Goal: Navigation & Orientation: Find specific page/section

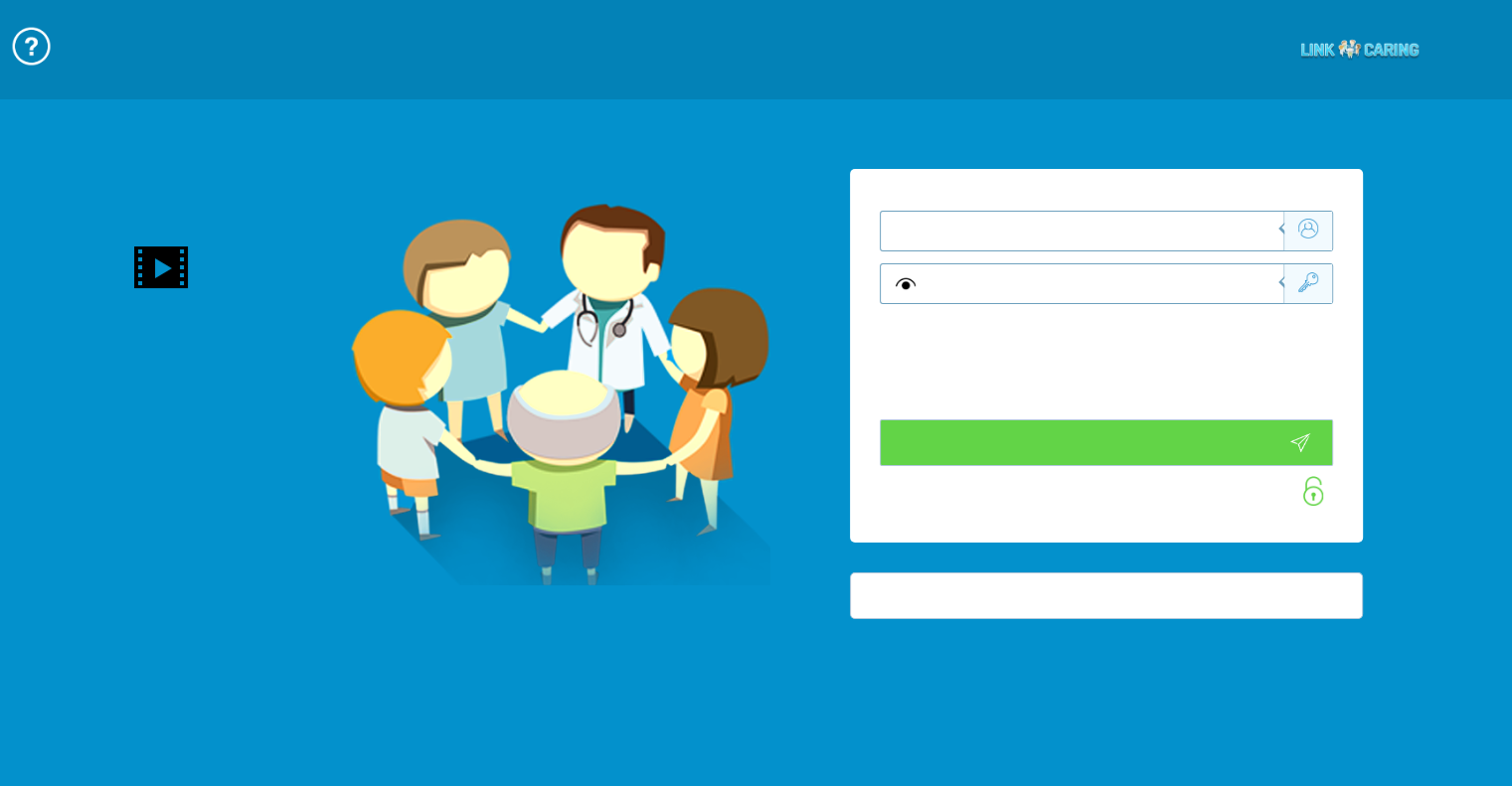
type input "התחבר עכשיו"
type input "עדיין לא? [PERSON_NAME] חשבון!"
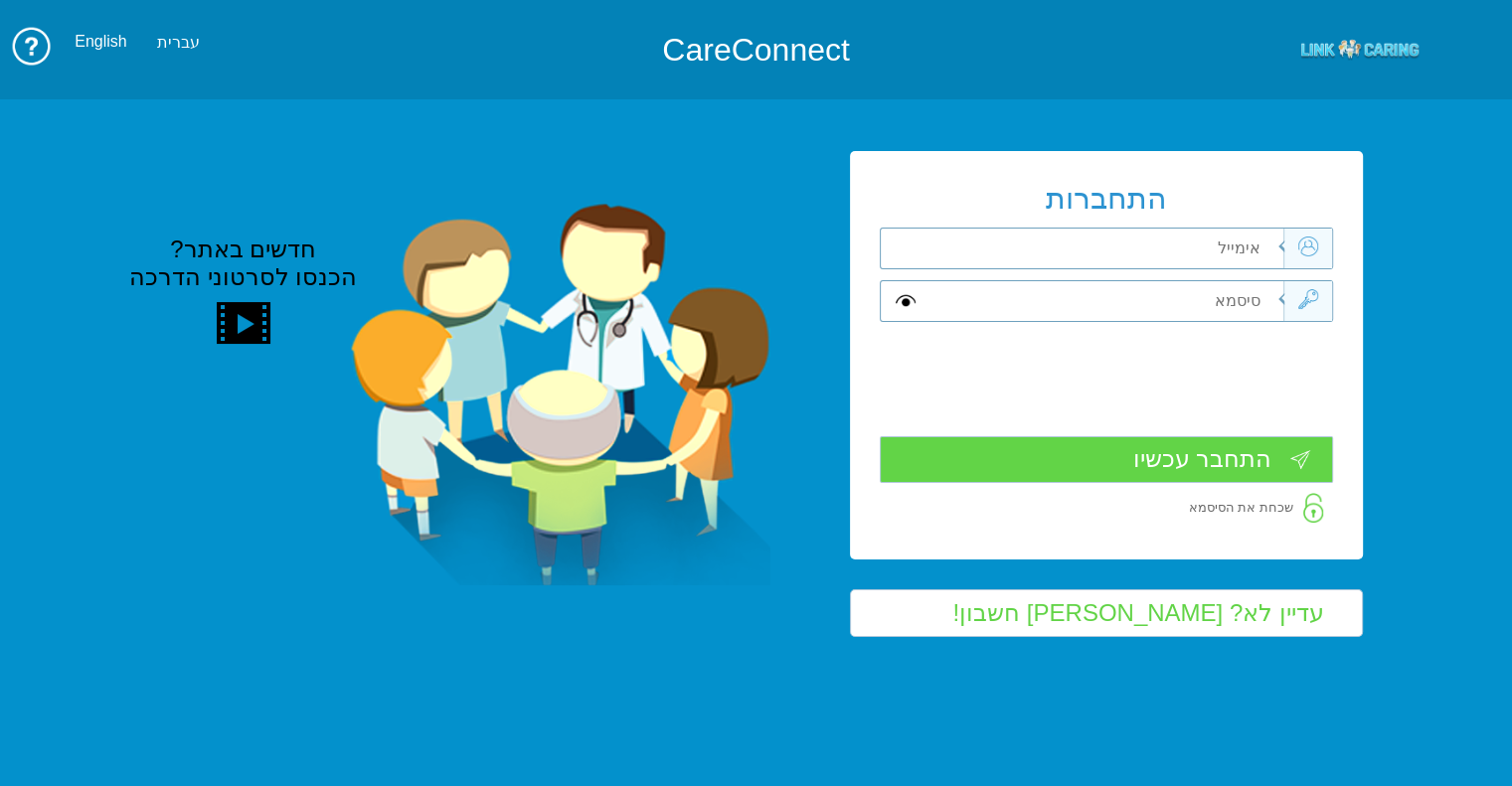
click at [1050, 248] on input "text" at bounding box center [1104, 249] width 358 height 40
click at [1053, 245] on input "text" at bounding box center [1104, 249] width 358 height 40
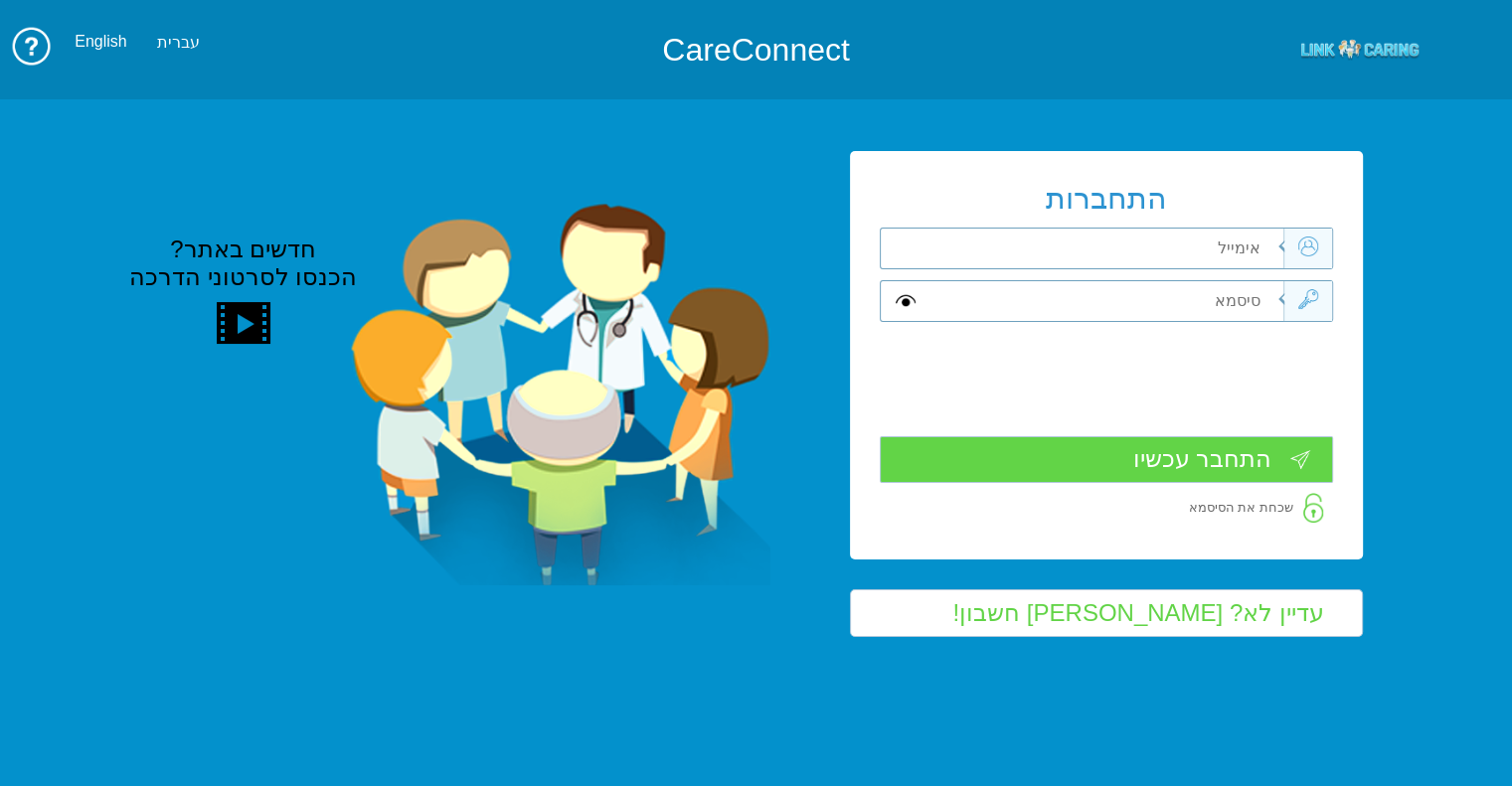
click at [1053, 245] on input "text" at bounding box center [1104, 249] width 358 height 40
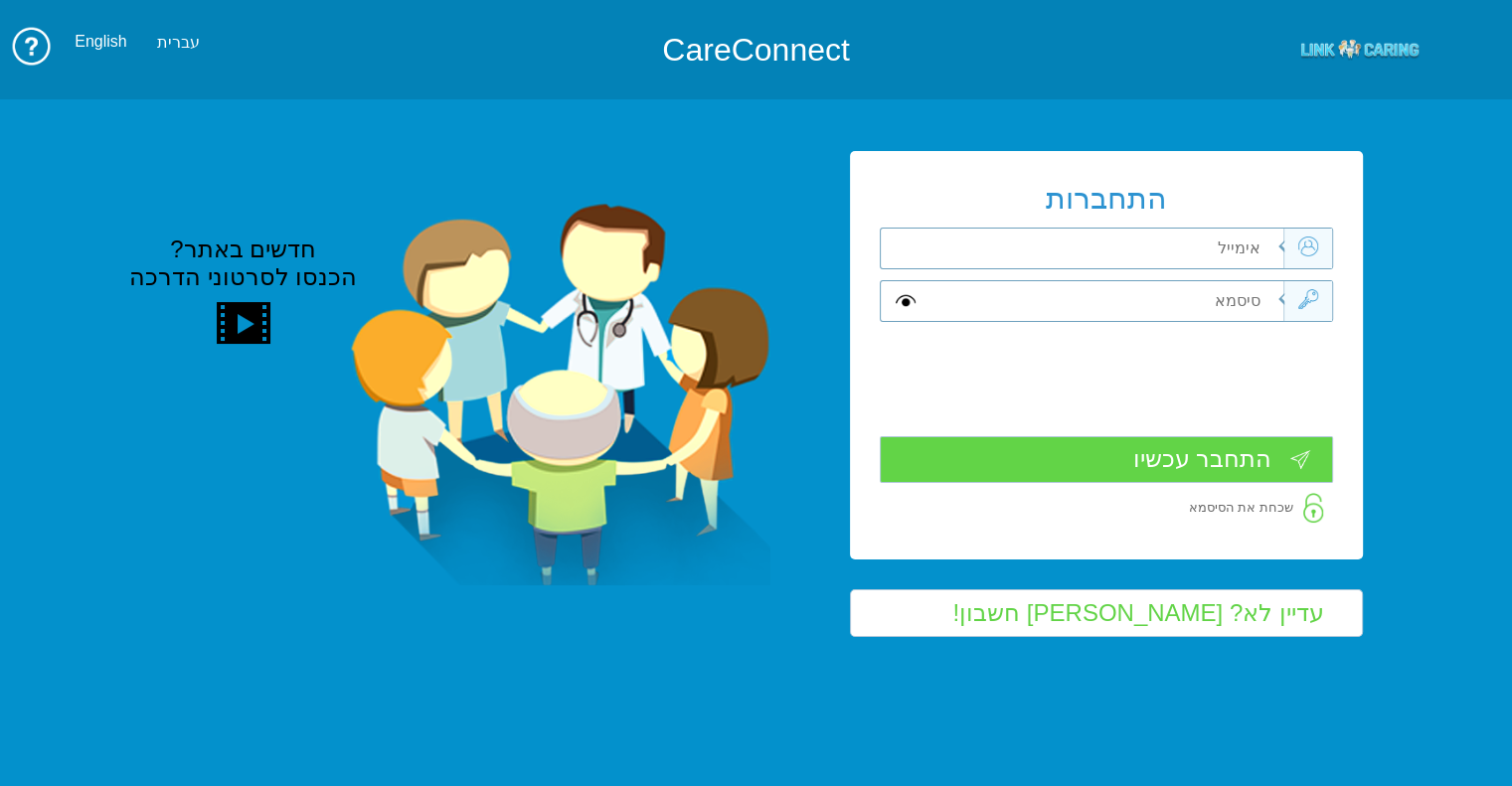
click at [1053, 245] on input "text" at bounding box center [1104, 249] width 358 height 40
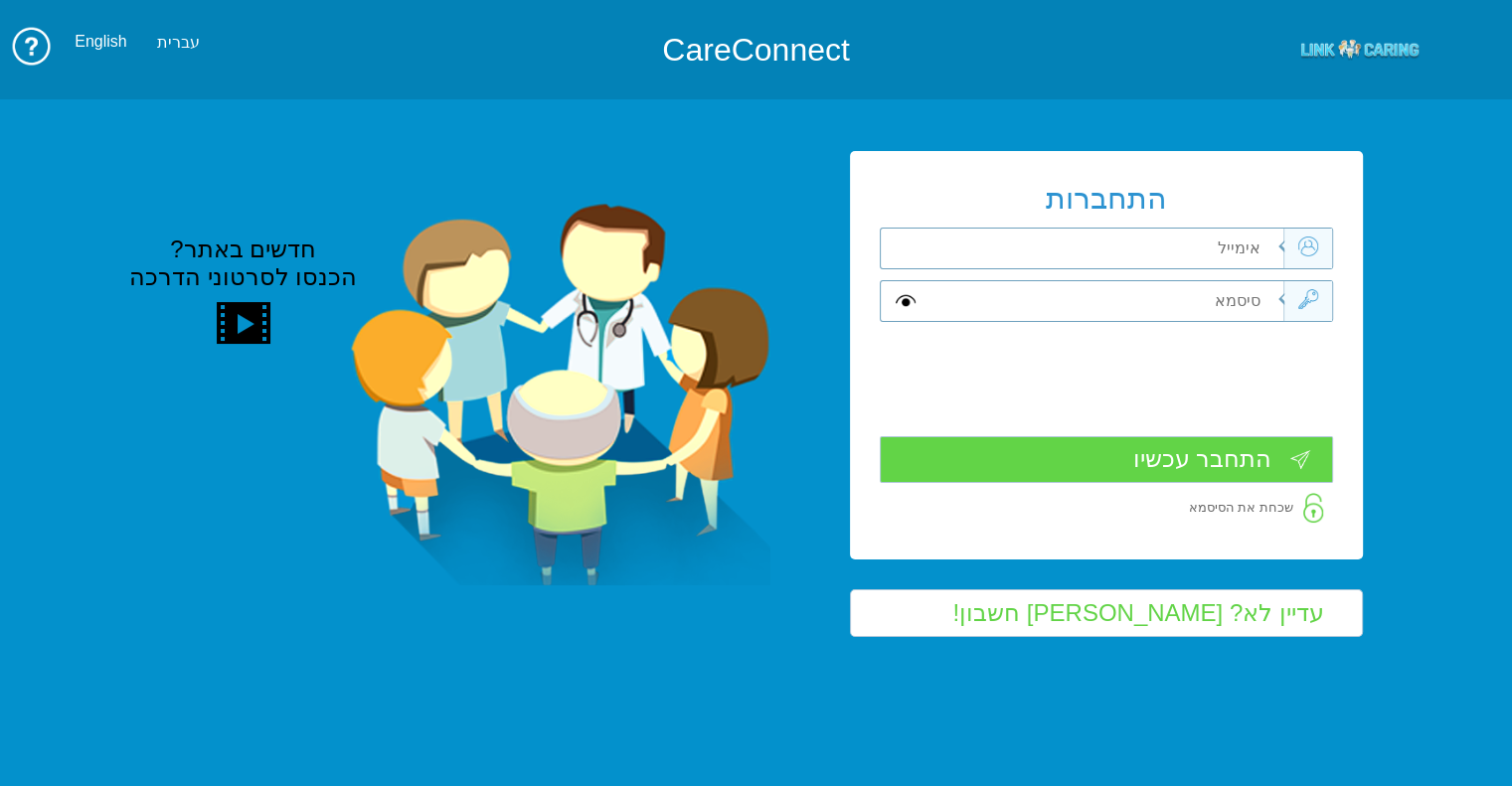
click at [1053, 245] on input "text" at bounding box center [1104, 249] width 358 height 40
click at [1148, 246] on input "text" at bounding box center [1104, 249] width 358 height 40
click at [1148, 248] on input "text" at bounding box center [1104, 249] width 358 height 40
click at [1164, 212] on label "התחברות" at bounding box center [1106, 198] width 453 height 35
